Goal: Task Accomplishment & Management: Manage account settings

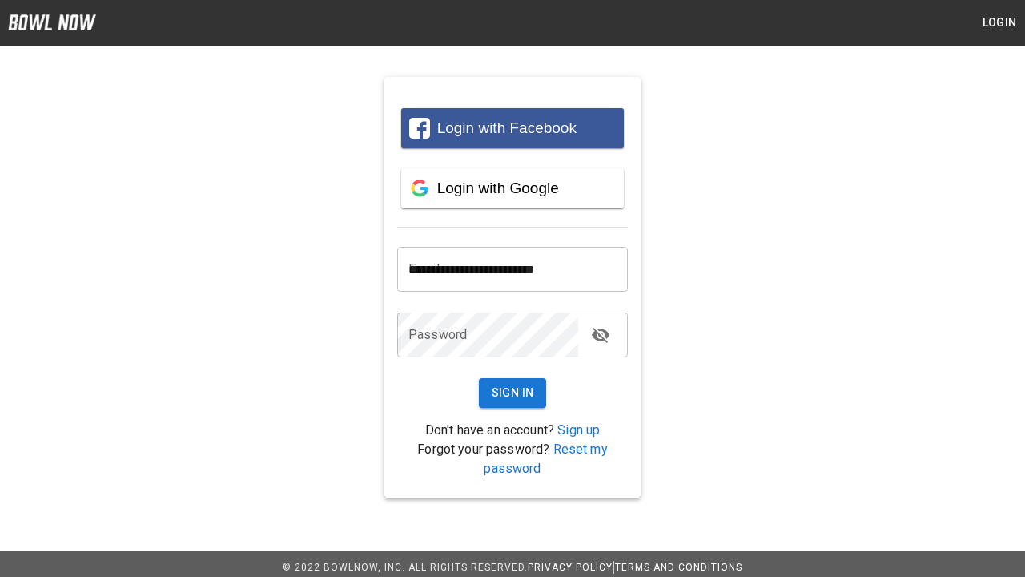
type input "**********"
click at [513, 393] on button "Sign In" at bounding box center [513, 393] width 68 height 30
